Goal: Information Seeking & Learning: Learn about a topic

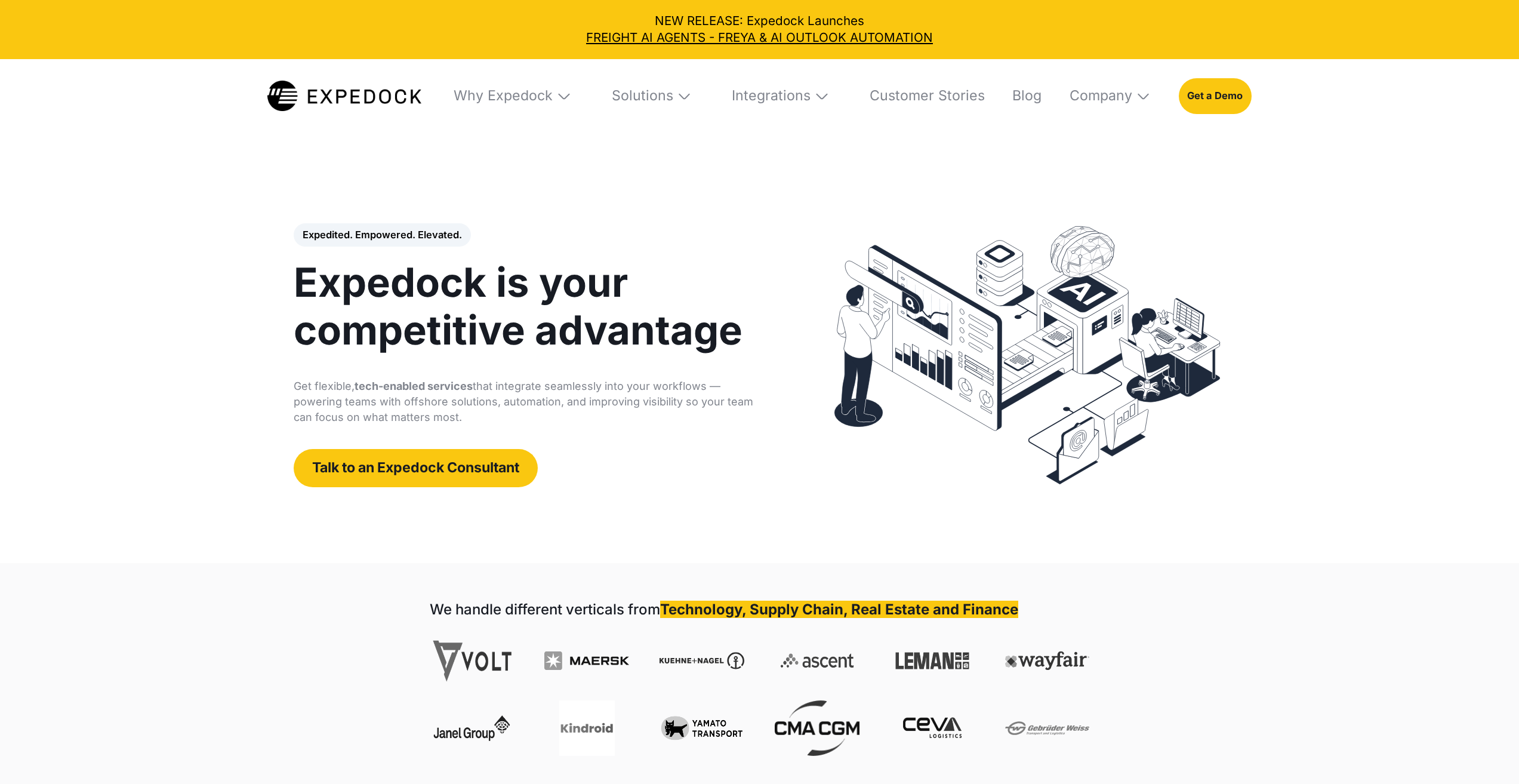
select select
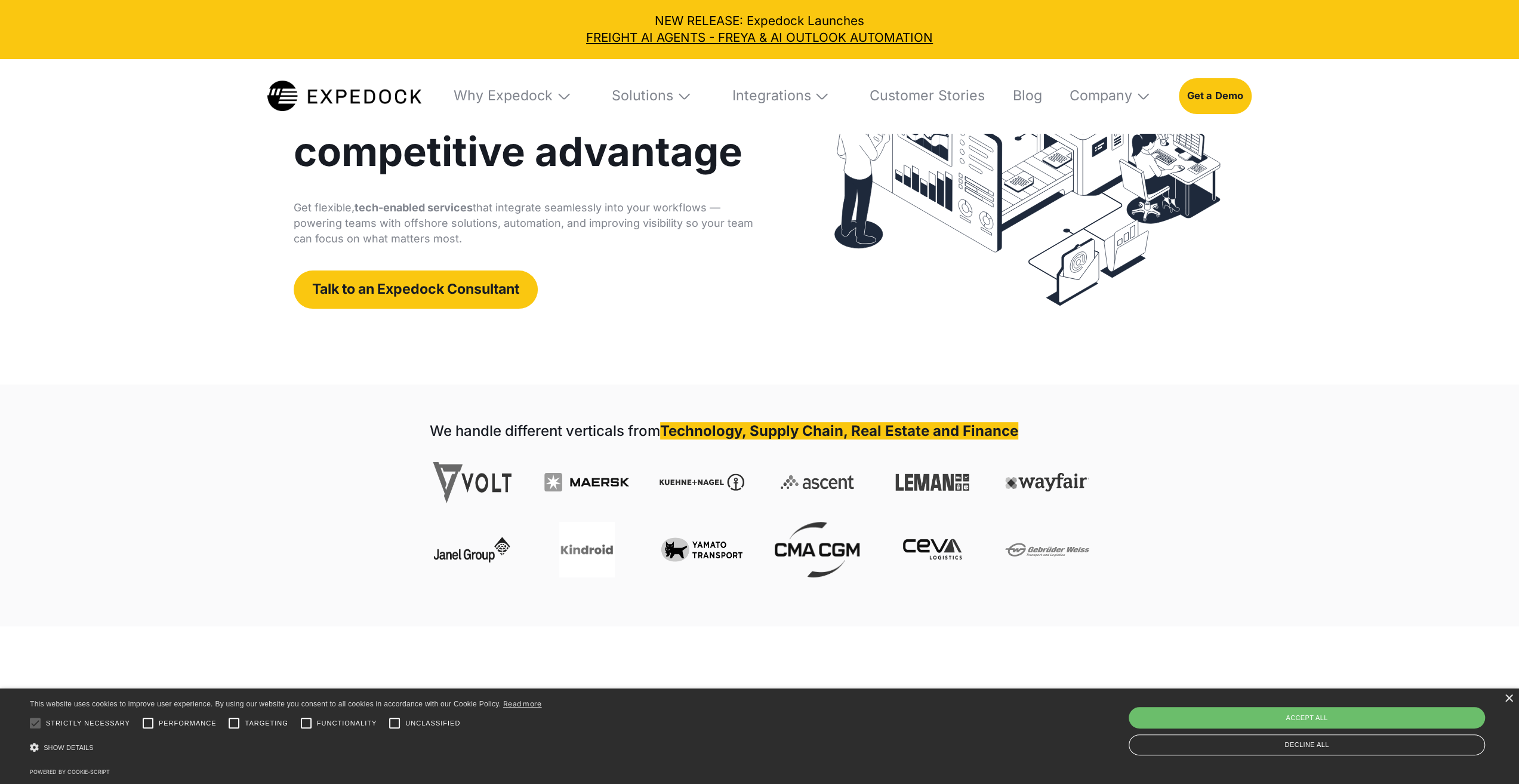
scroll to position [179, 0]
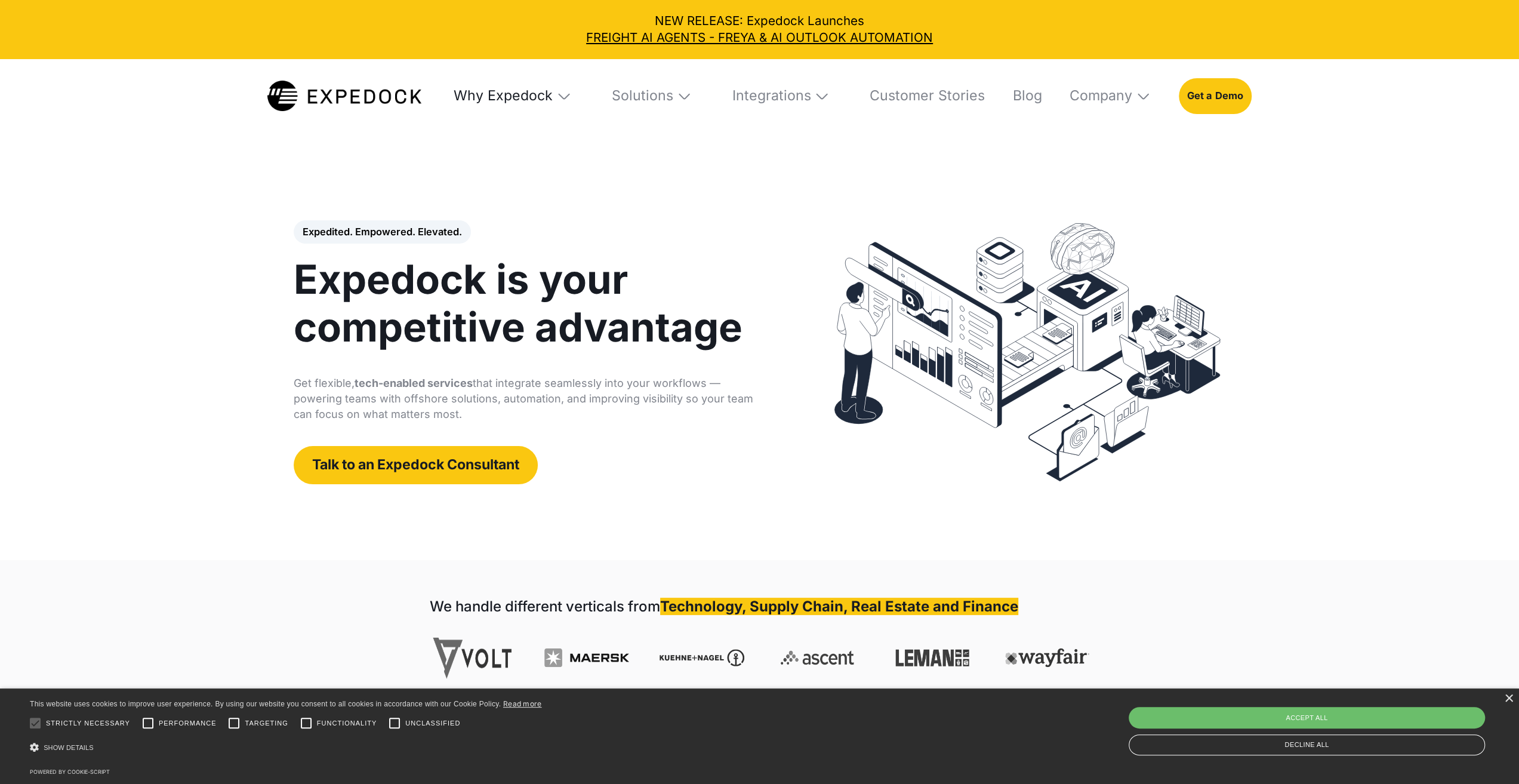
click at [529, 94] on div "Why Expedock" at bounding box center [503, 96] width 99 height 17
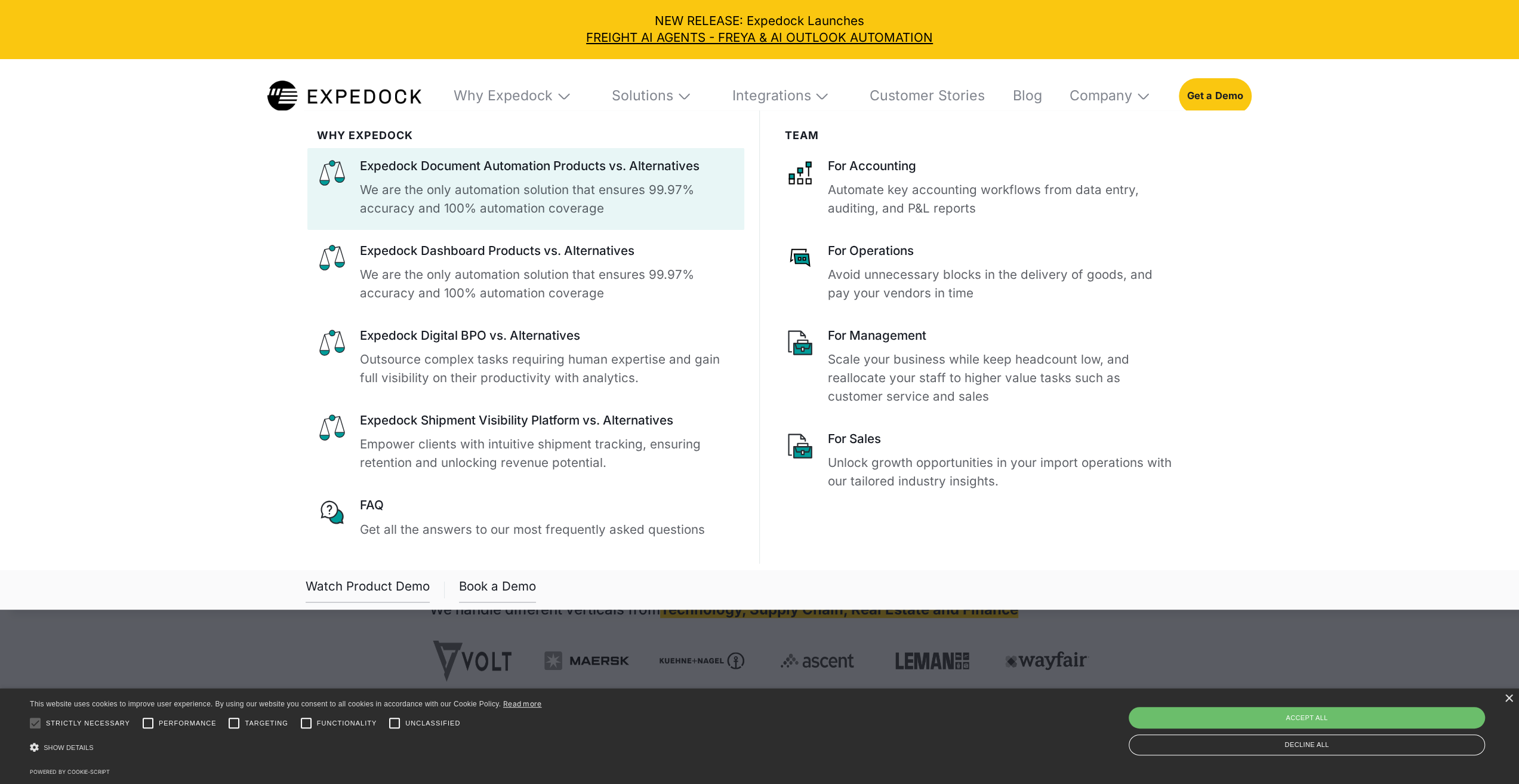
scroll to position [0, 0]
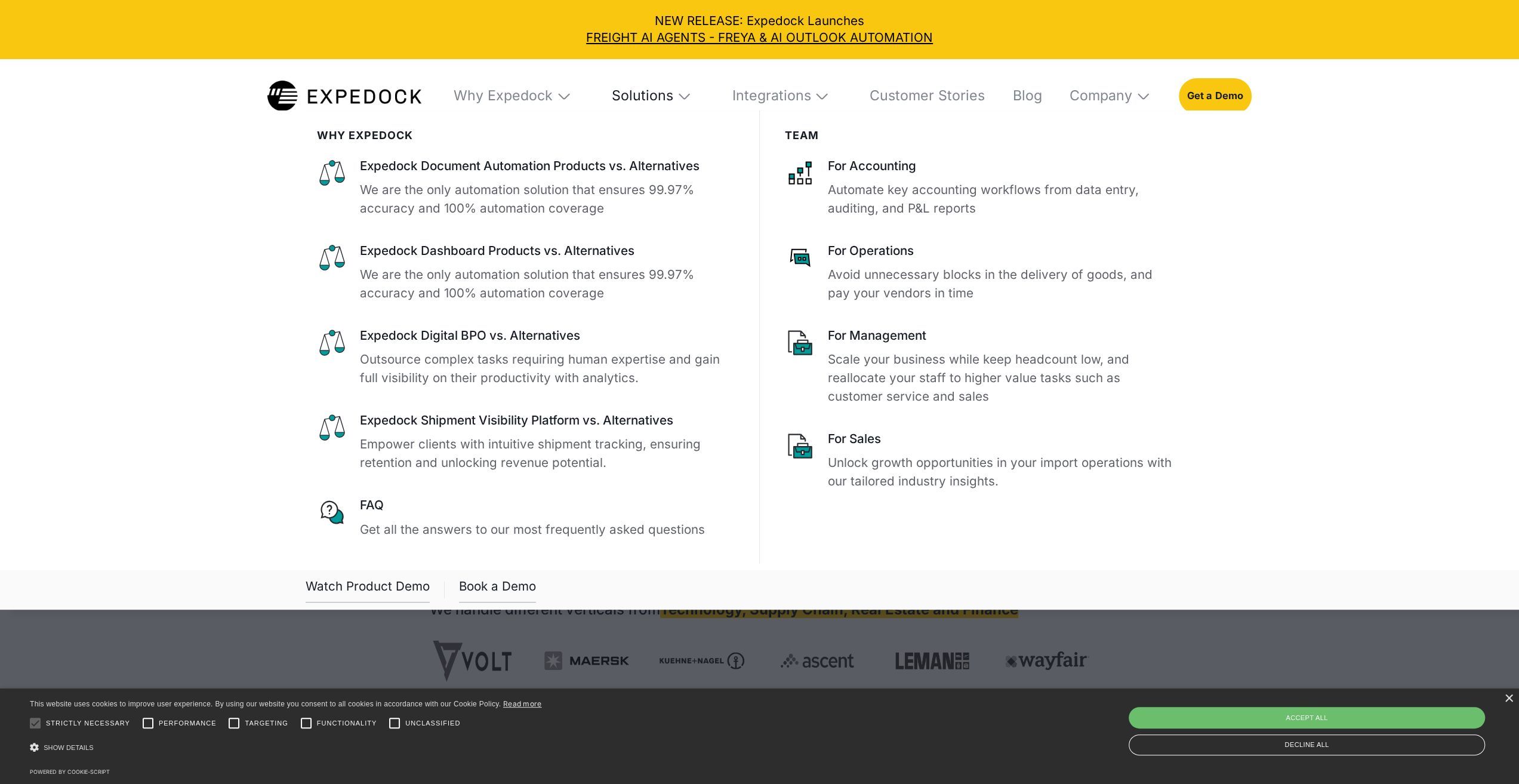
click at [657, 102] on div "Solutions" at bounding box center [643, 96] width 61 height 17
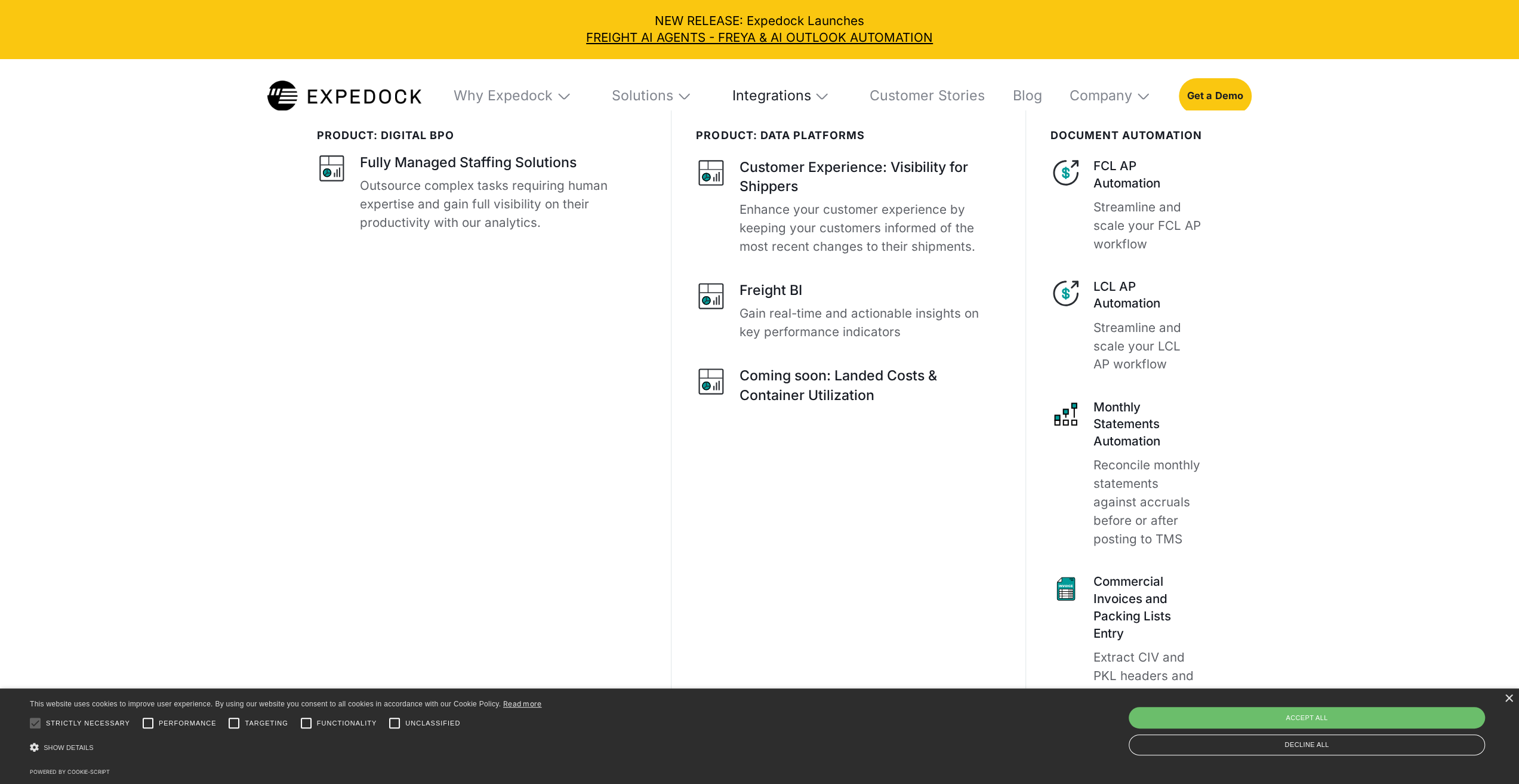
click at [794, 100] on div "Integrations" at bounding box center [771, 96] width 79 height 17
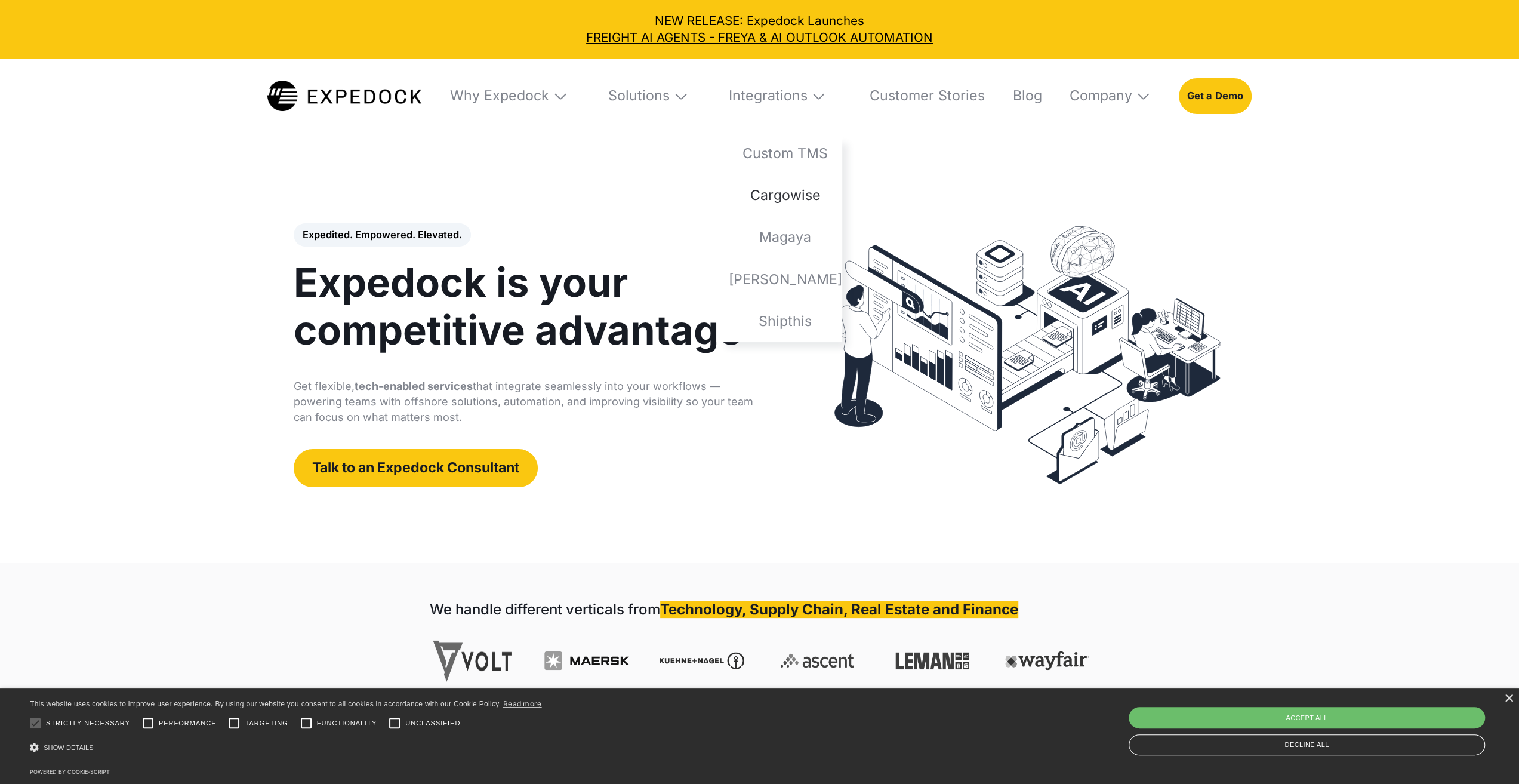
click at [788, 199] on link "Cargowise" at bounding box center [779, 196] width 126 height 42
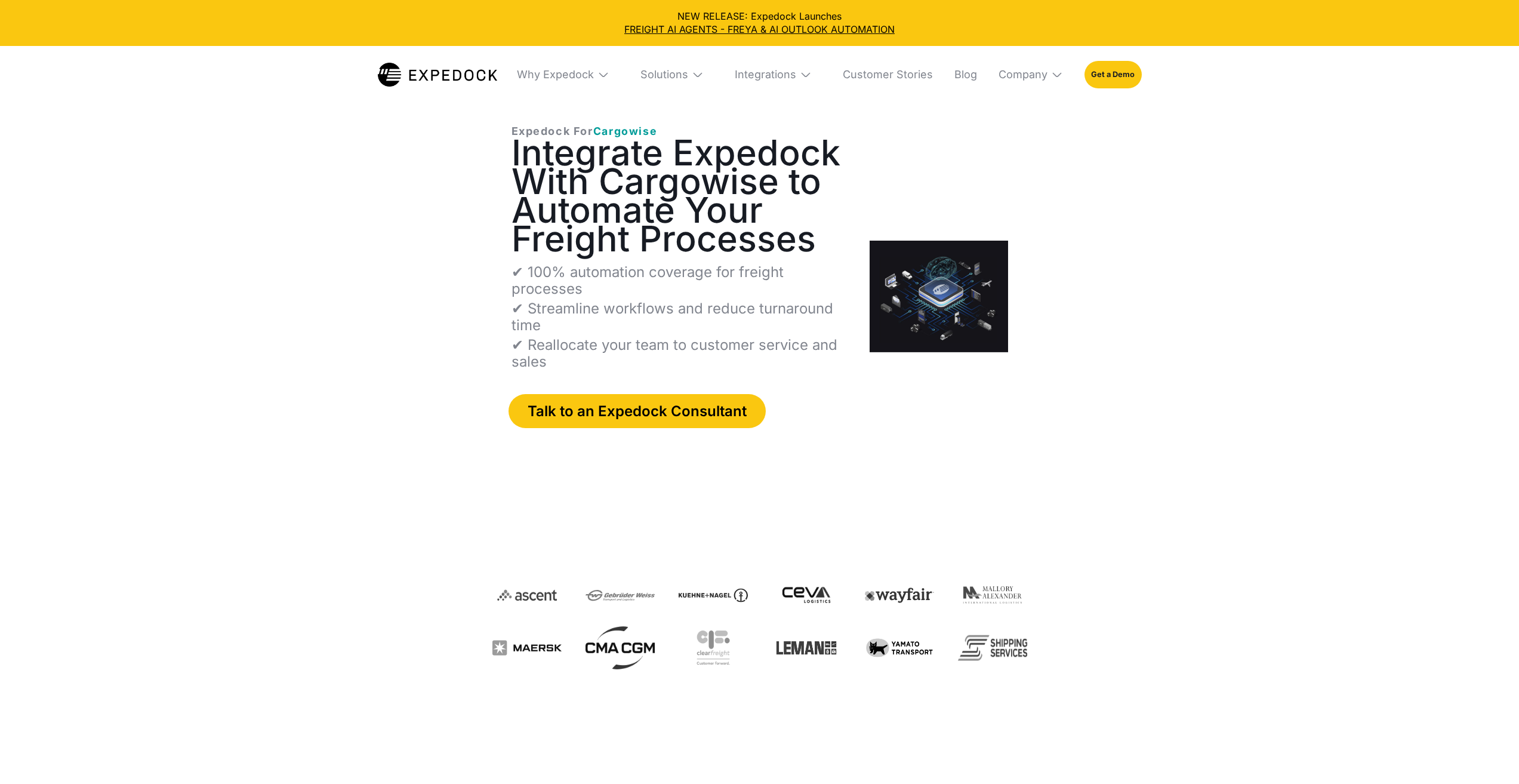
select select
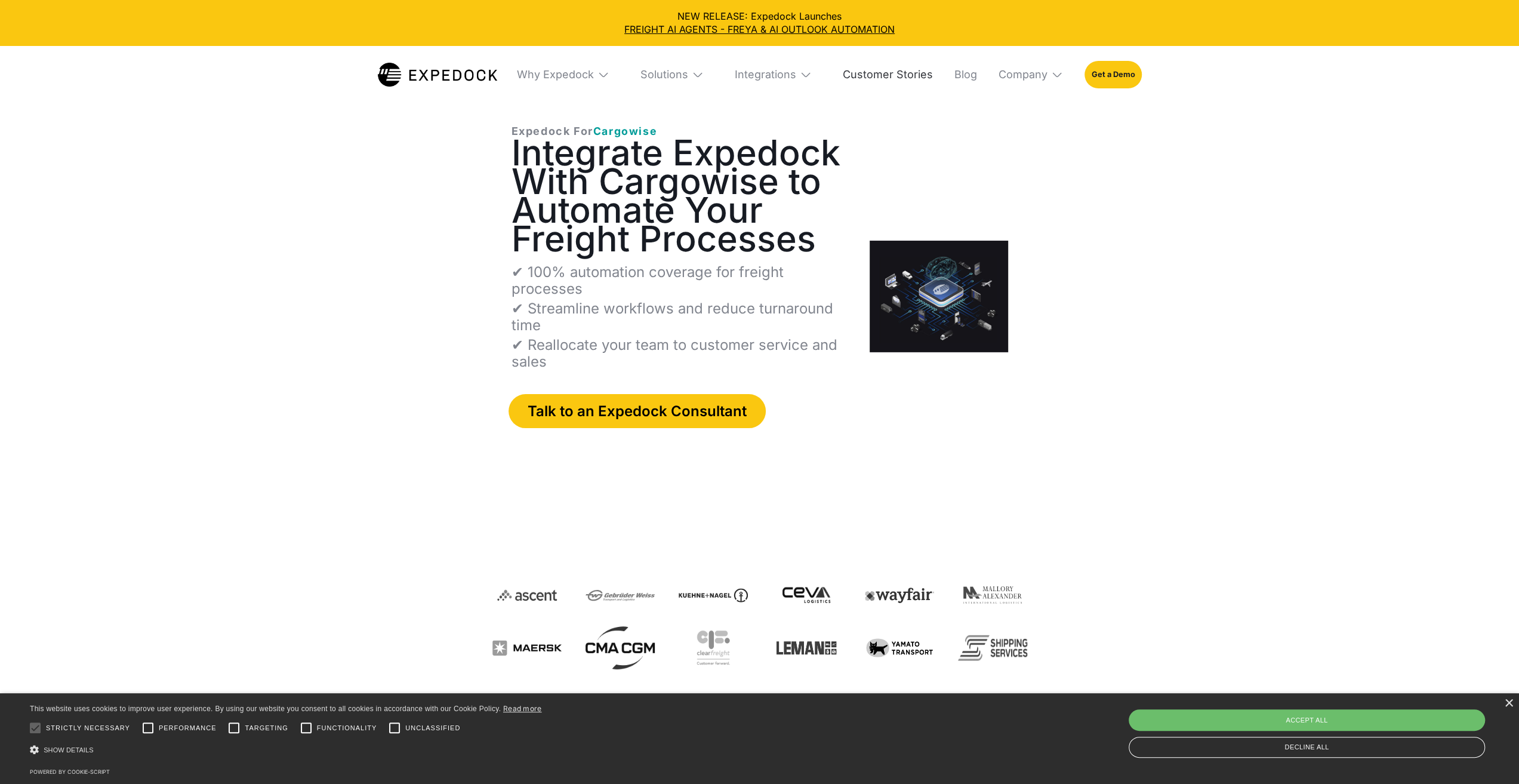
click at [927, 78] on link "Customer Stories" at bounding box center [883, 75] width 100 height 58
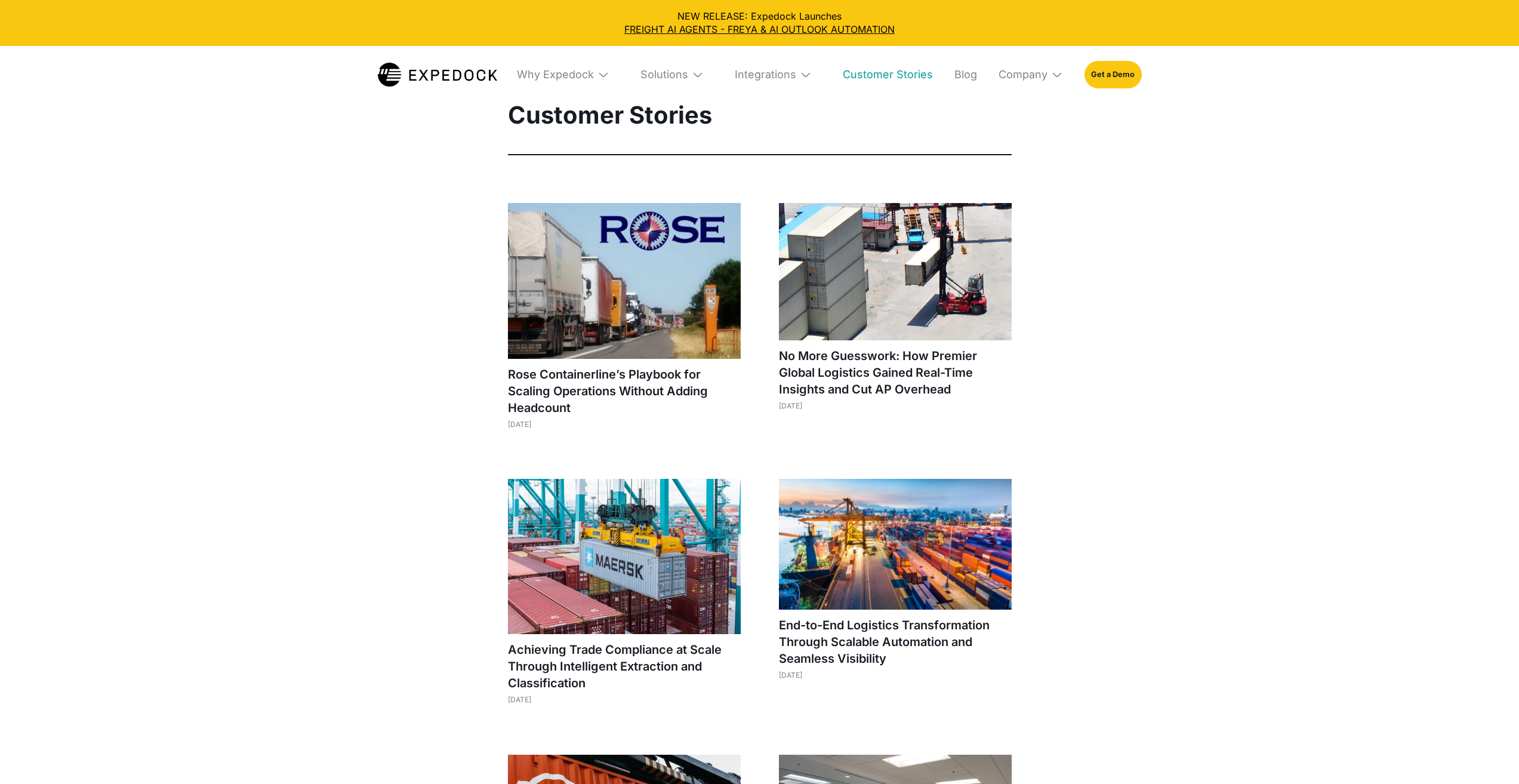
select select
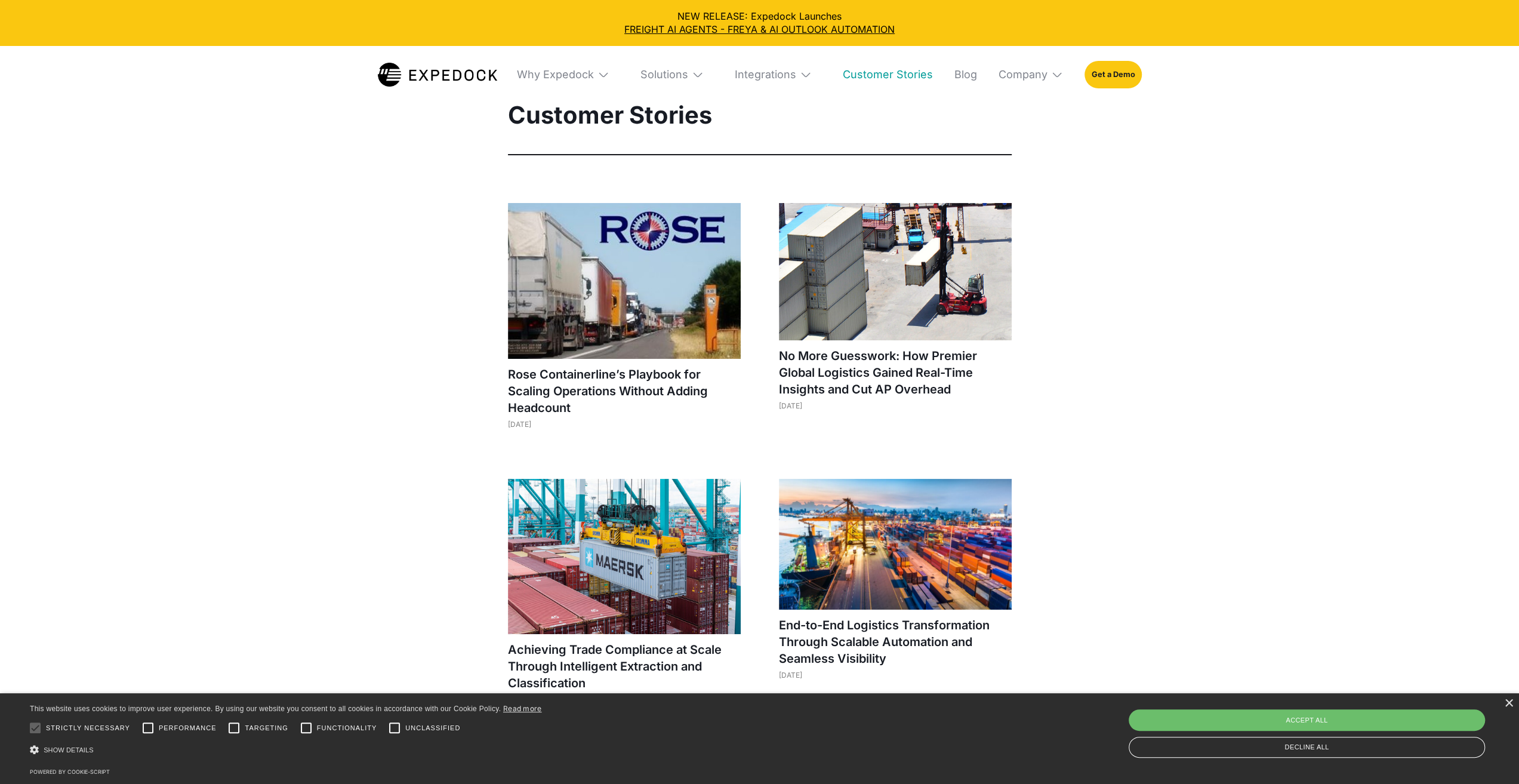
click at [984, 75] on div "Why Expedock WHy Expedock Expedock Document Automation Products vs. Alternative…" at bounding box center [824, 75] width 634 height 58
click at [1031, 75] on div "Company" at bounding box center [1023, 75] width 49 height 13
drag, startPoint x: 1118, startPoint y: 66, endPoint x: 1116, endPoint y: 76, distance: 10.2
click at [1118, 66] on link "Get a Demo" at bounding box center [1113, 74] width 57 height 28
